Goal: Task Accomplishment & Management: Manage account settings

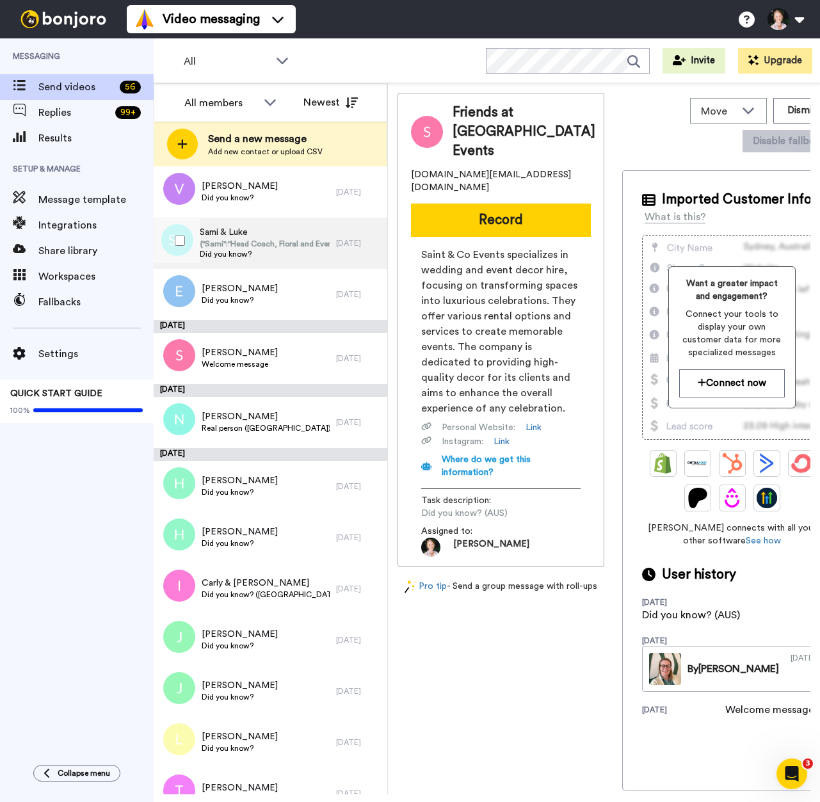
scroll to position [168, 0]
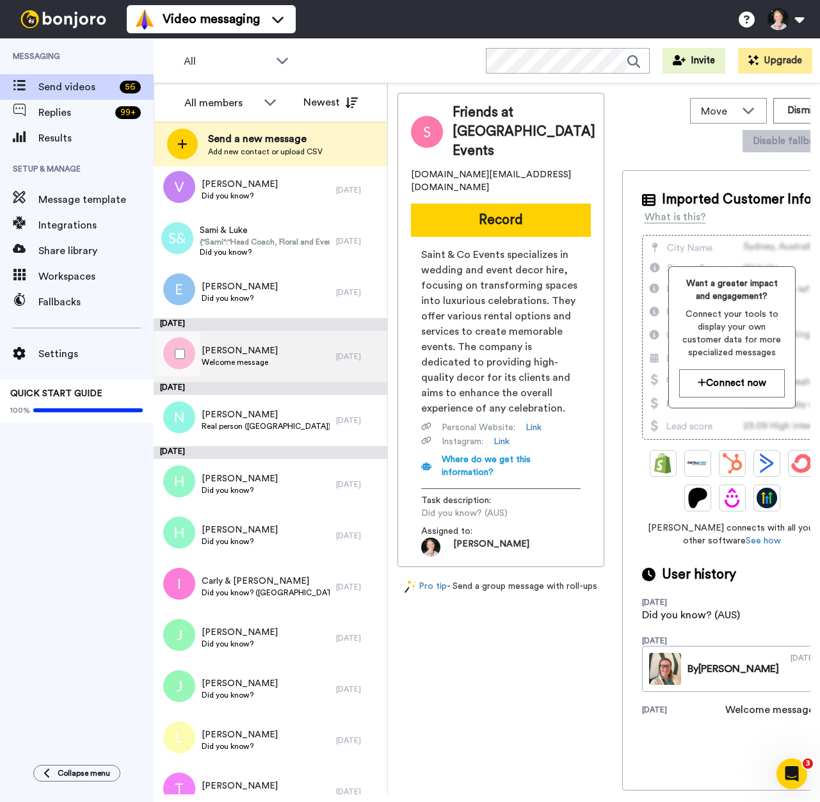
click at [278, 350] on div "[PERSON_NAME] Welcome message" at bounding box center [245, 356] width 182 height 51
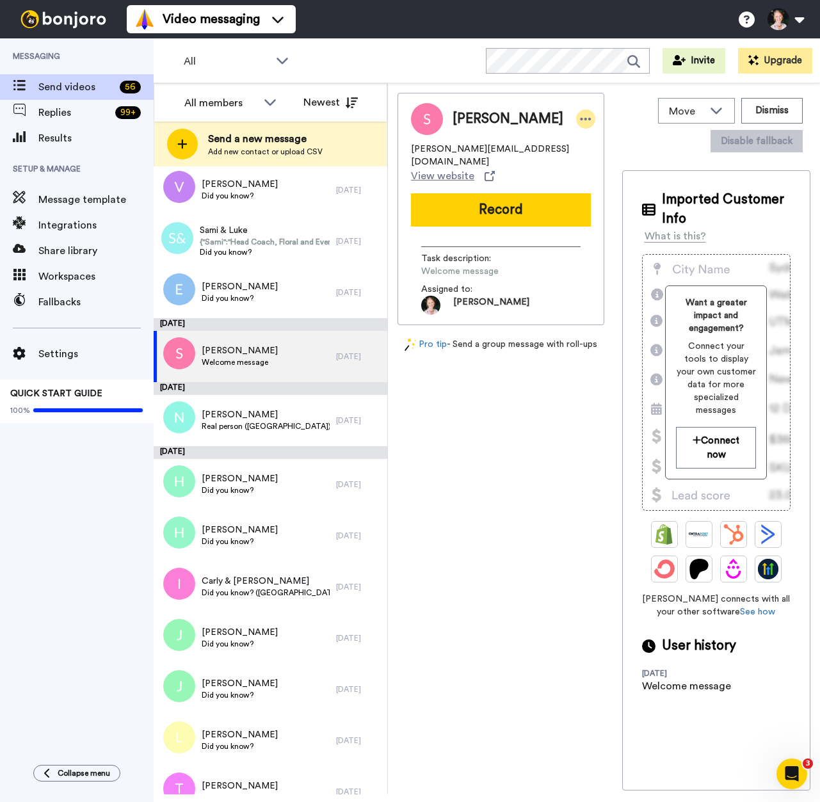
click at [580, 120] on icon at bounding box center [585, 119] width 11 height 3
click at [540, 197] on li "Dismiss" at bounding box center [542, 195] width 93 height 18
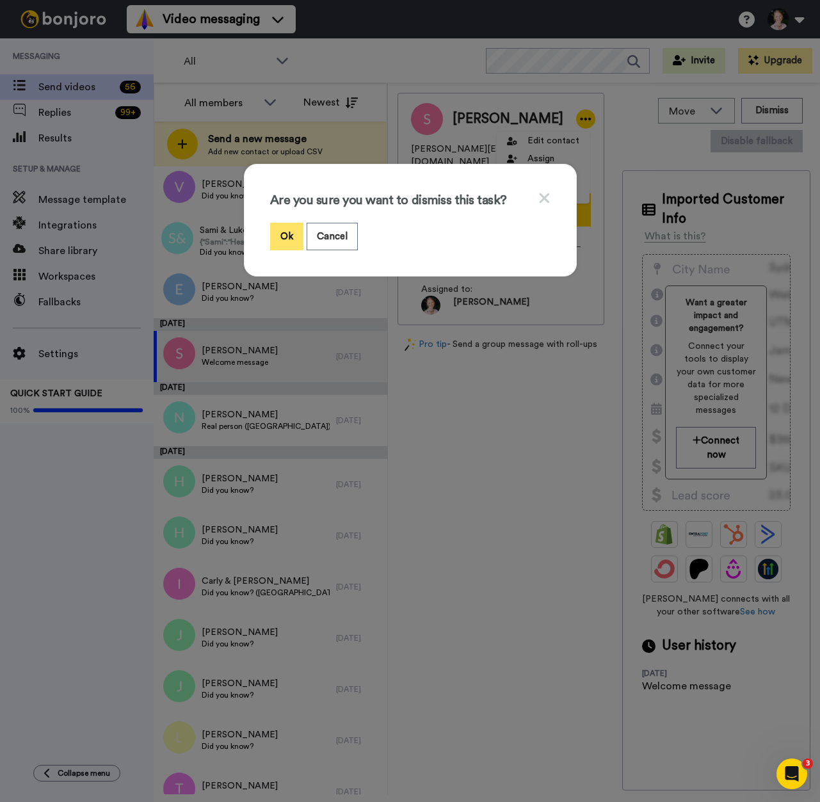
click at [291, 236] on button "Ok" at bounding box center [286, 237] width 33 height 28
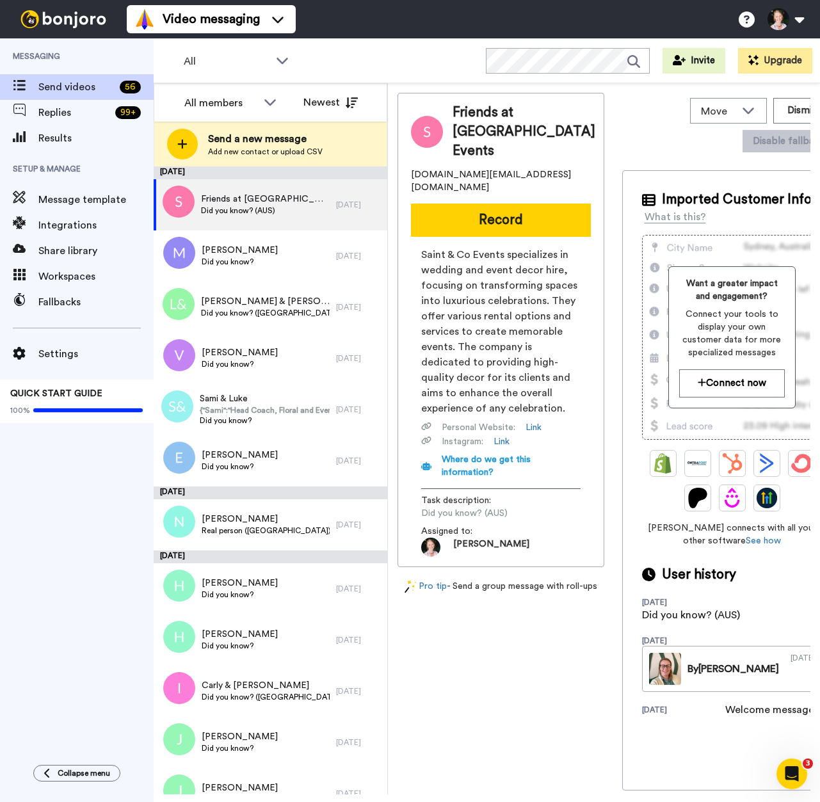
click at [337, 8] on div "Video messaging Switch to Video messaging Testimonials Settings Discover Help &…" at bounding box center [473, 19] width 693 height 38
click at [322, 0] on div "Video messaging Switch to Video messaging Testimonials Settings Discover Help &…" at bounding box center [473, 19] width 693 height 38
